Goal: Transaction & Acquisition: Purchase product/service

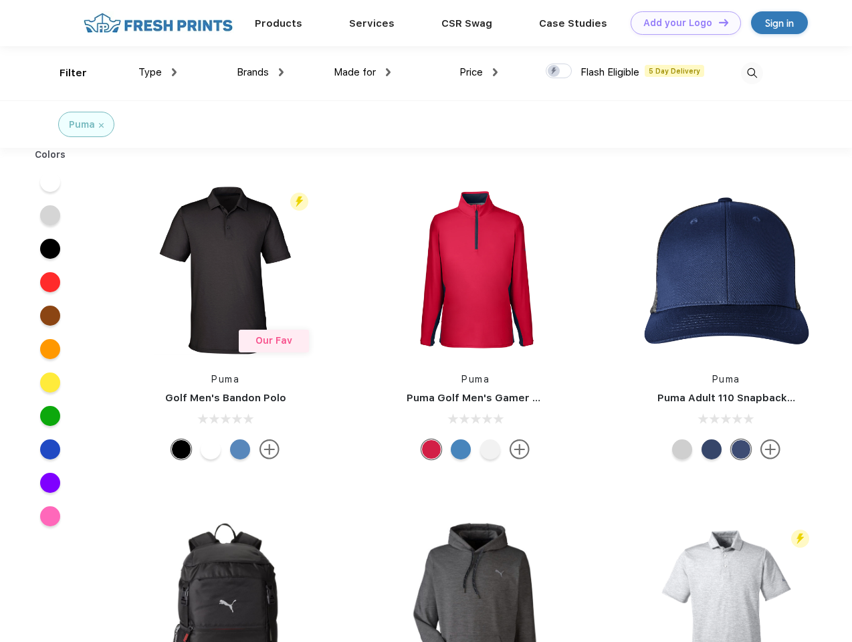
scroll to position [1, 0]
click at [681, 23] on link "Add your Logo Design Tool" at bounding box center [686, 22] width 110 height 23
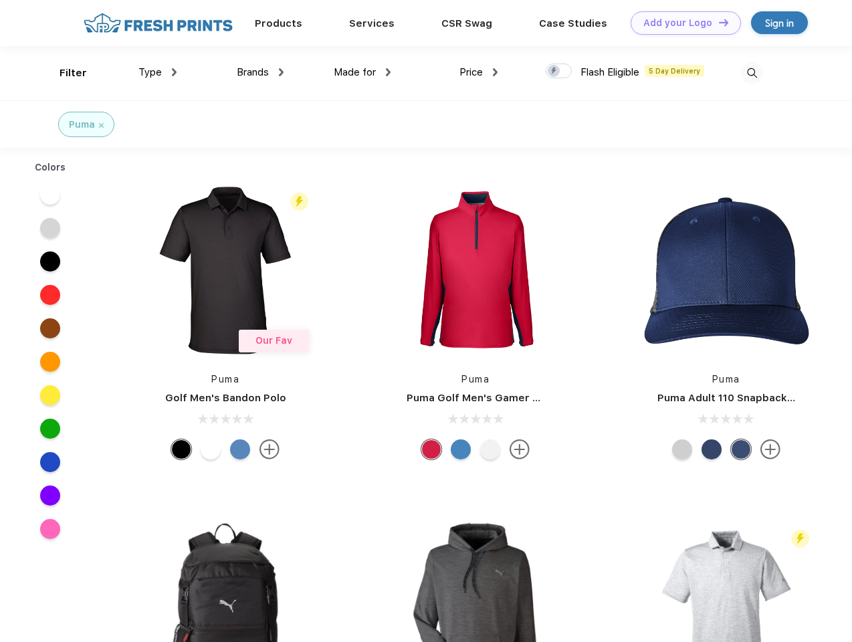
click at [0, 0] on div "Design Tool" at bounding box center [0, 0] width 0 height 0
click at [718, 22] on link "Add your Logo Design Tool" at bounding box center [686, 22] width 110 height 23
click at [64, 73] on div "Filter" at bounding box center [73, 73] width 27 height 15
click at [158, 72] on span "Type" at bounding box center [149, 72] width 23 height 12
click at [260, 72] on span "Brands" at bounding box center [253, 72] width 32 height 12
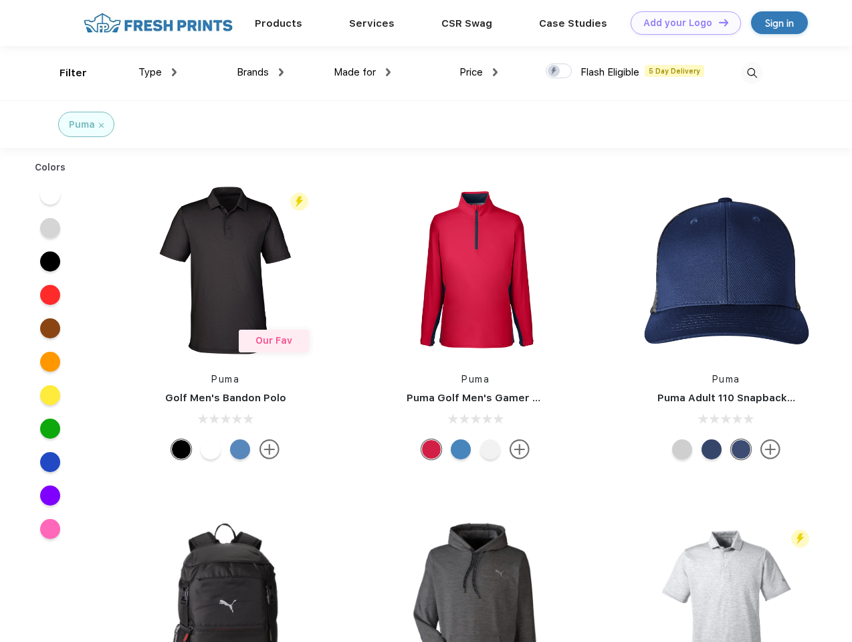
click at [363, 72] on span "Made for" at bounding box center [355, 72] width 42 height 12
click at [479, 72] on span "Price" at bounding box center [471, 72] width 23 height 12
click at [559, 72] on div at bounding box center [559, 71] width 26 height 15
click at [555, 72] on input "checkbox" at bounding box center [550, 67] width 9 height 9
click at [752, 73] on img at bounding box center [752, 73] width 22 height 22
